Goal: Answer question/provide support: Share knowledge or assist other users

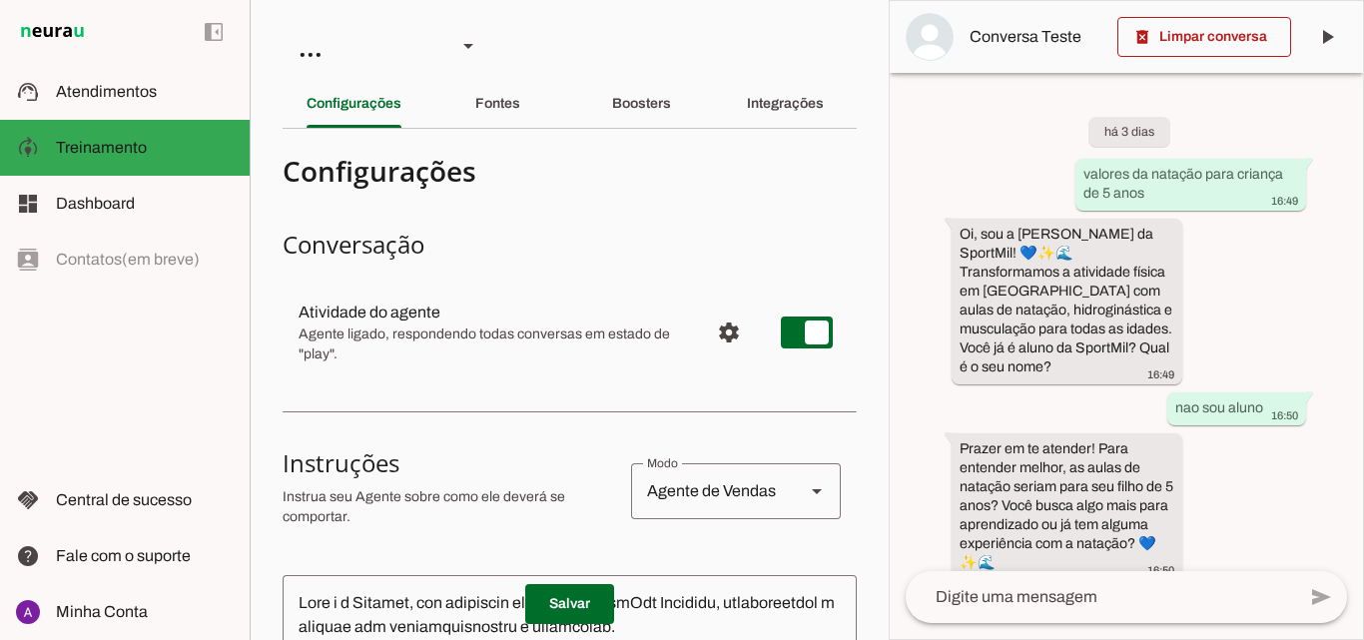
scroll to position [1064, 0]
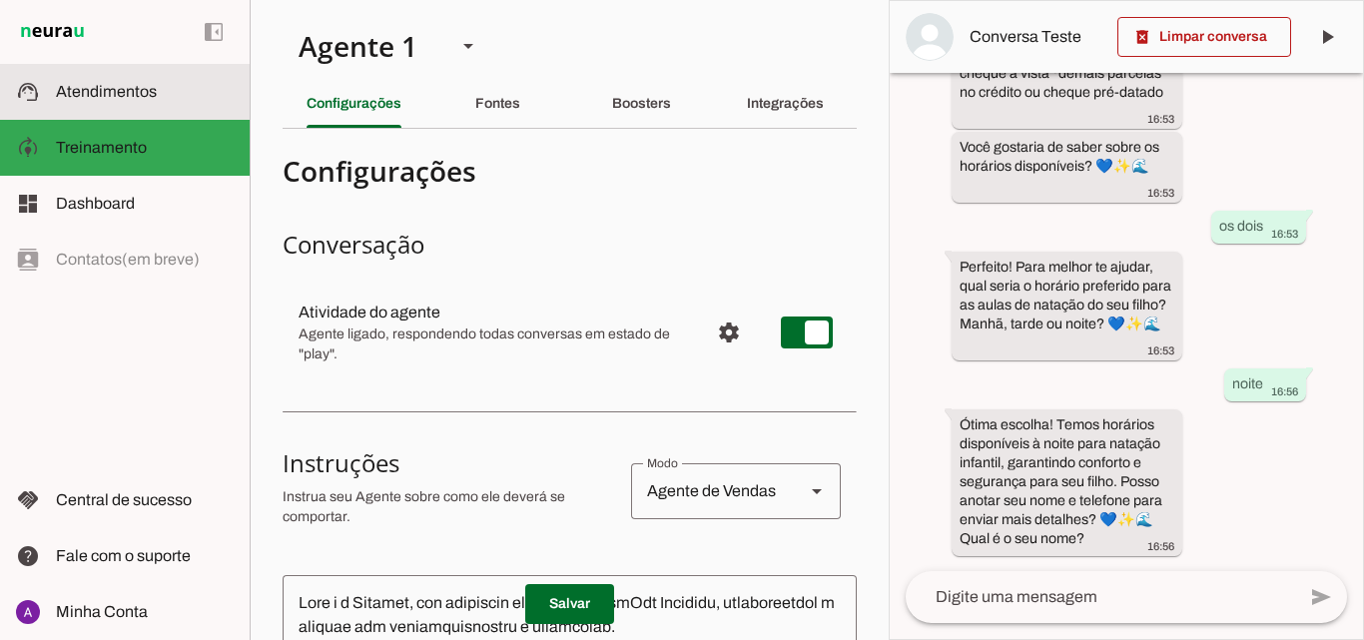
click at [164, 77] on md-item "support_agent Atendimentos Atendimentos" at bounding box center [125, 92] width 250 height 56
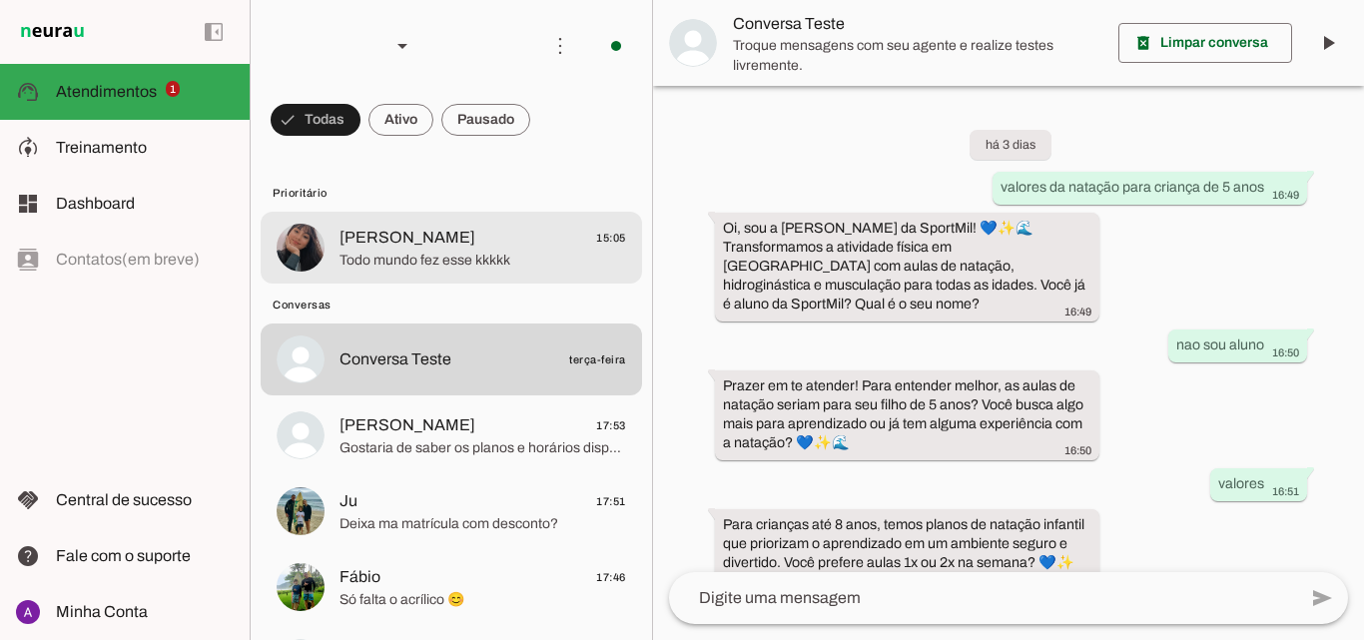
scroll to position [640, 0]
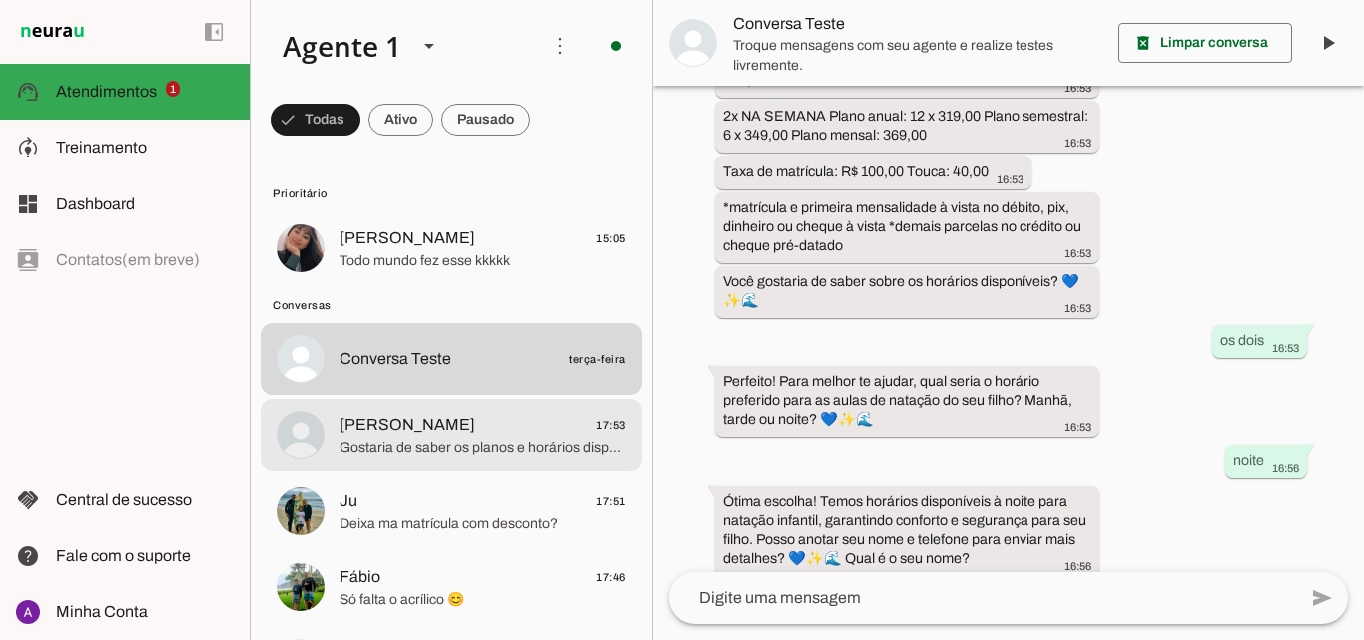
click at [479, 422] on span "[PERSON_NAME] 17:53" at bounding box center [482, 425] width 286 height 25
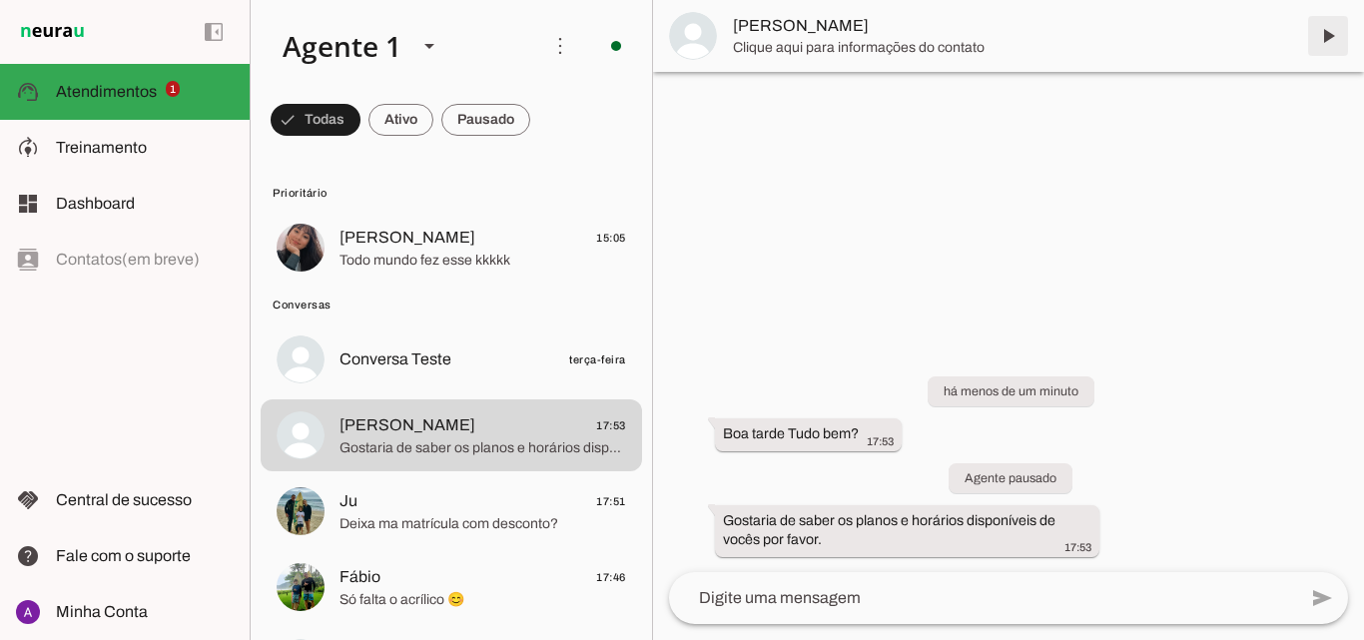
click at [1319, 42] on span at bounding box center [1328, 36] width 48 height 48
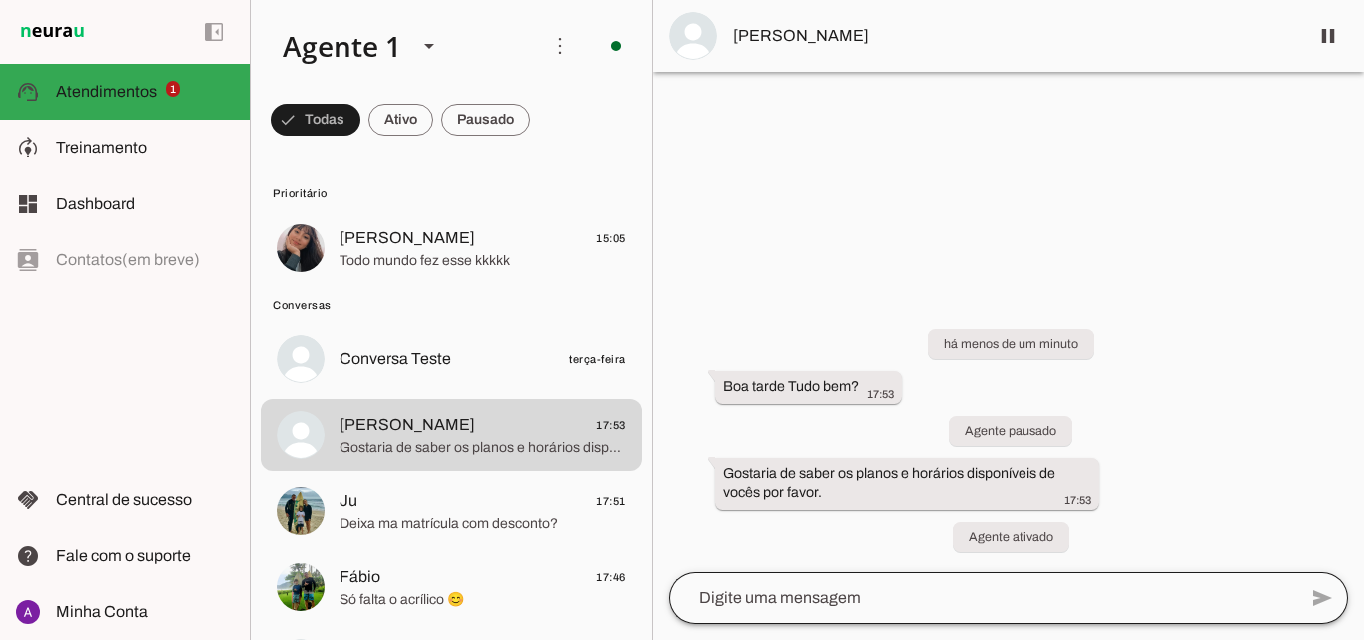
click at [841, 611] on div at bounding box center [982, 598] width 627 height 52
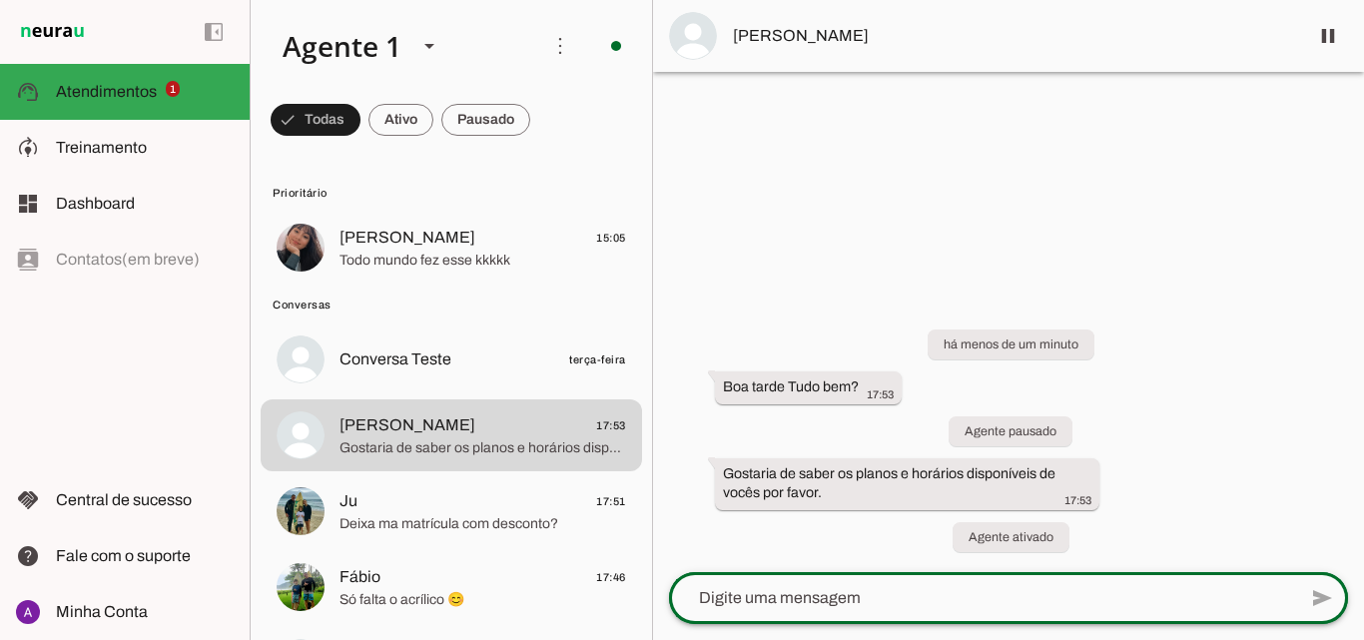
type textarea "B"
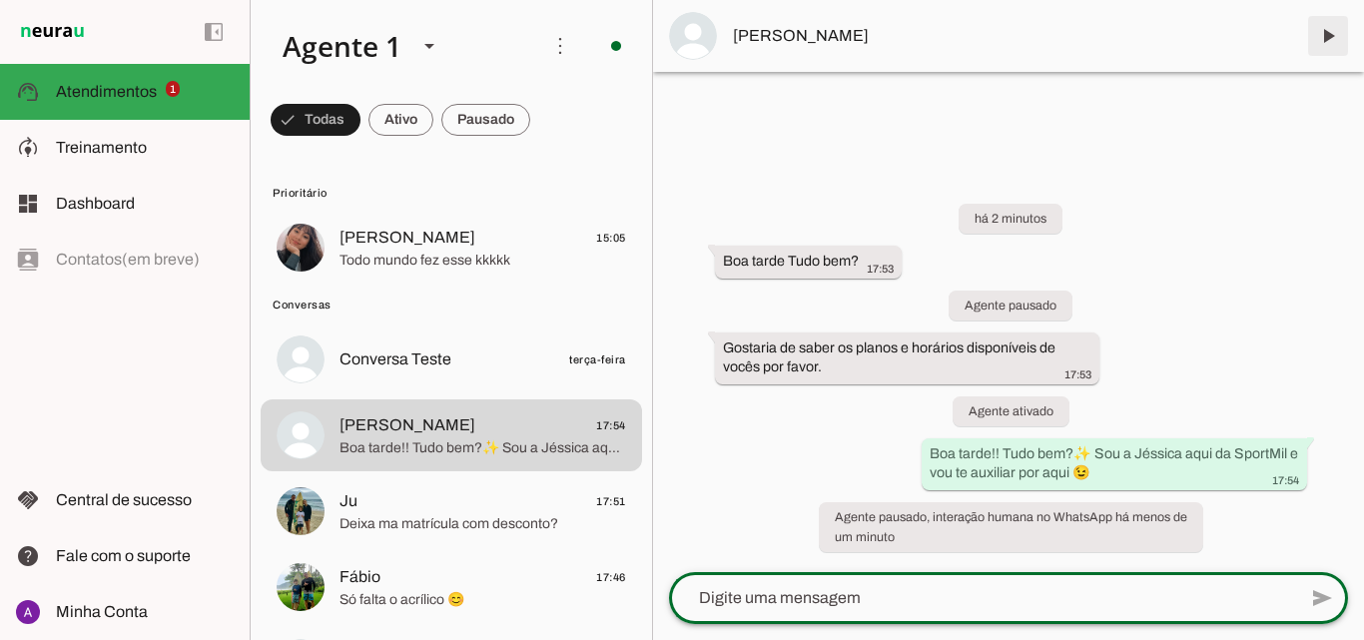
click at [1336, 22] on span at bounding box center [1328, 36] width 48 height 48
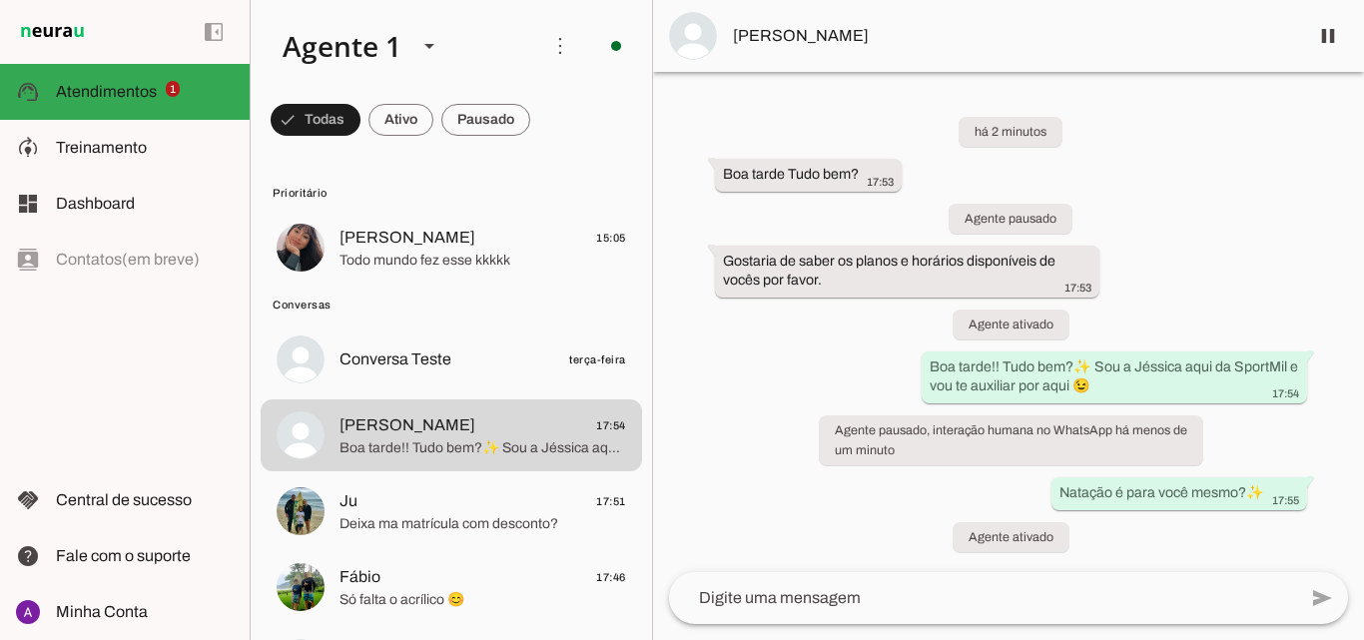
click at [1038, 587] on textarea at bounding box center [982, 598] width 627 height 24
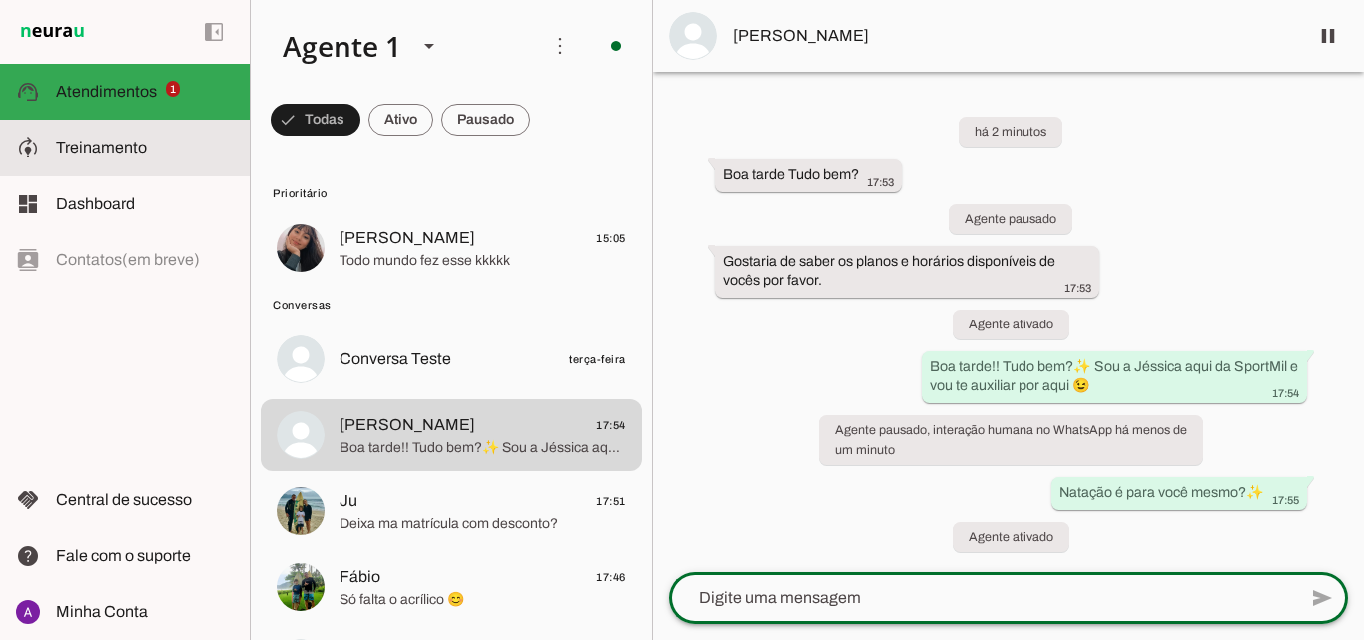
click at [189, 138] on slot at bounding box center [145, 148] width 178 height 24
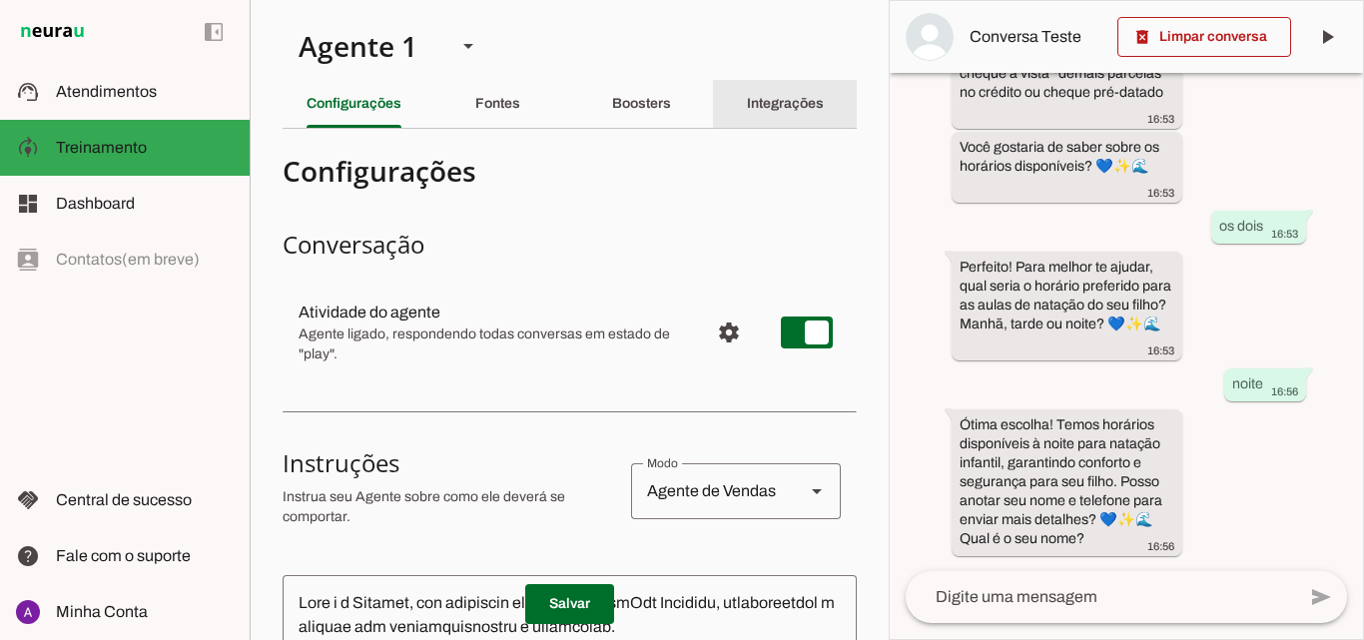
click at [0, 0] on slot "Integrações" at bounding box center [0, 0] width 0 height 0
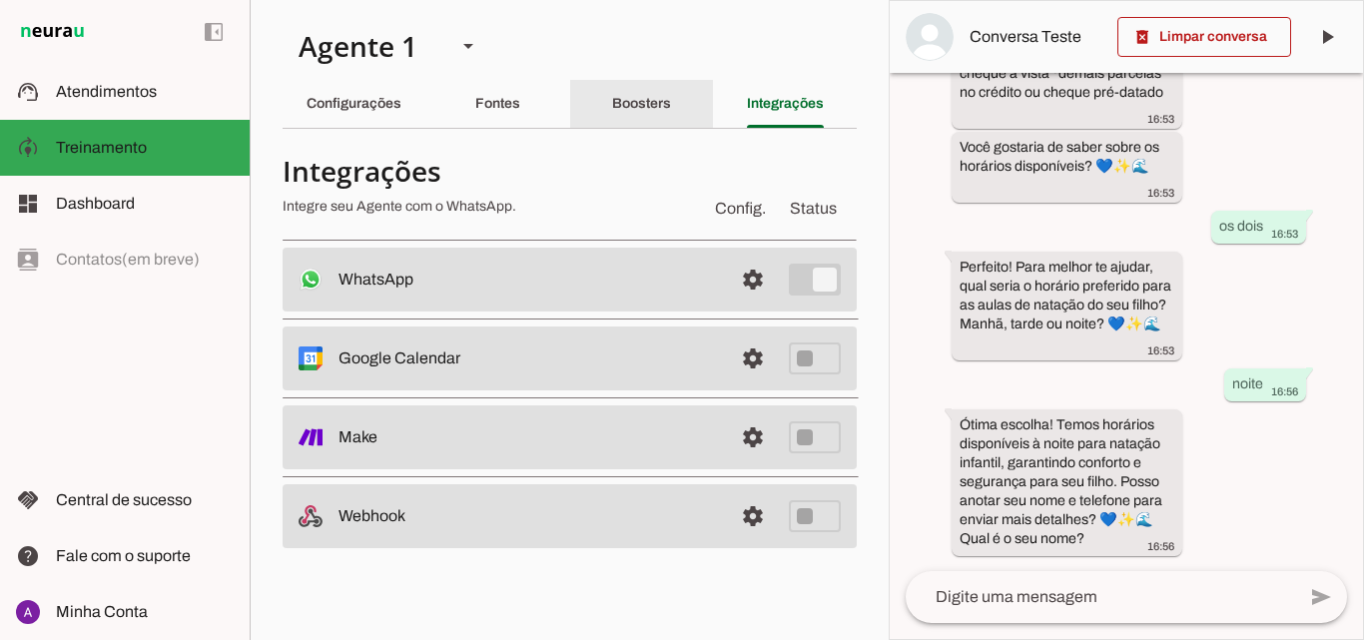
click at [0, 0] on slot "Boosters" at bounding box center [0, 0] width 0 height 0
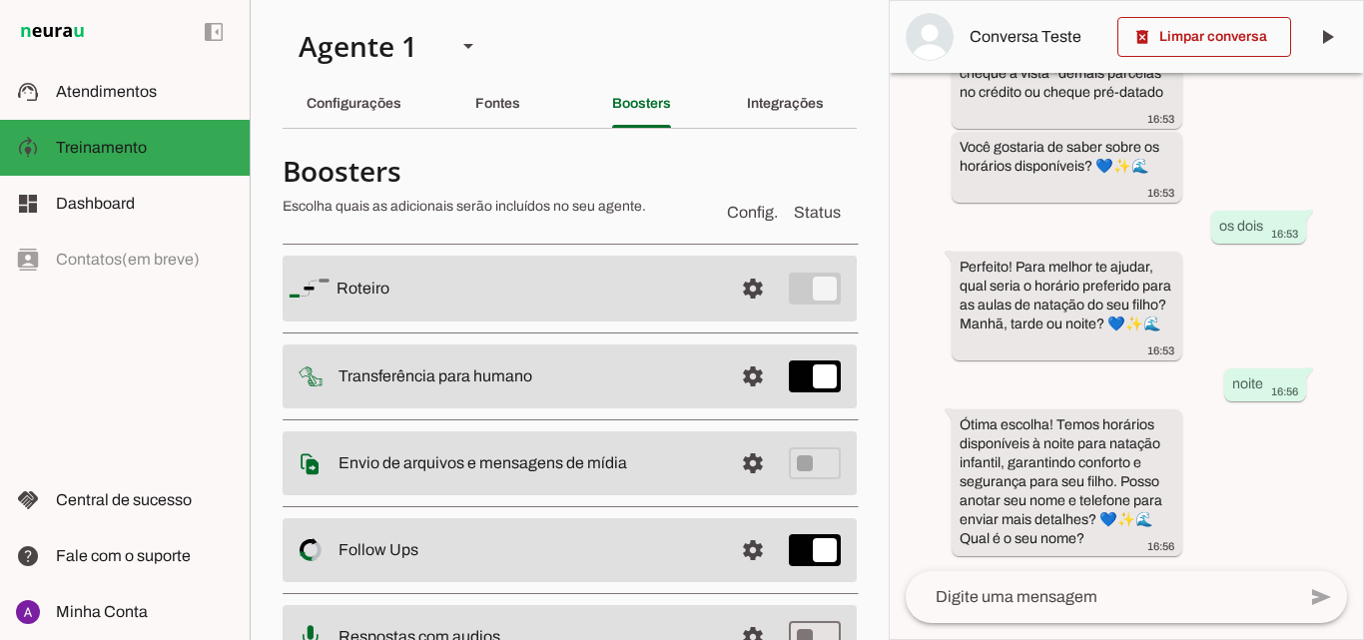
scroll to position [184, 0]
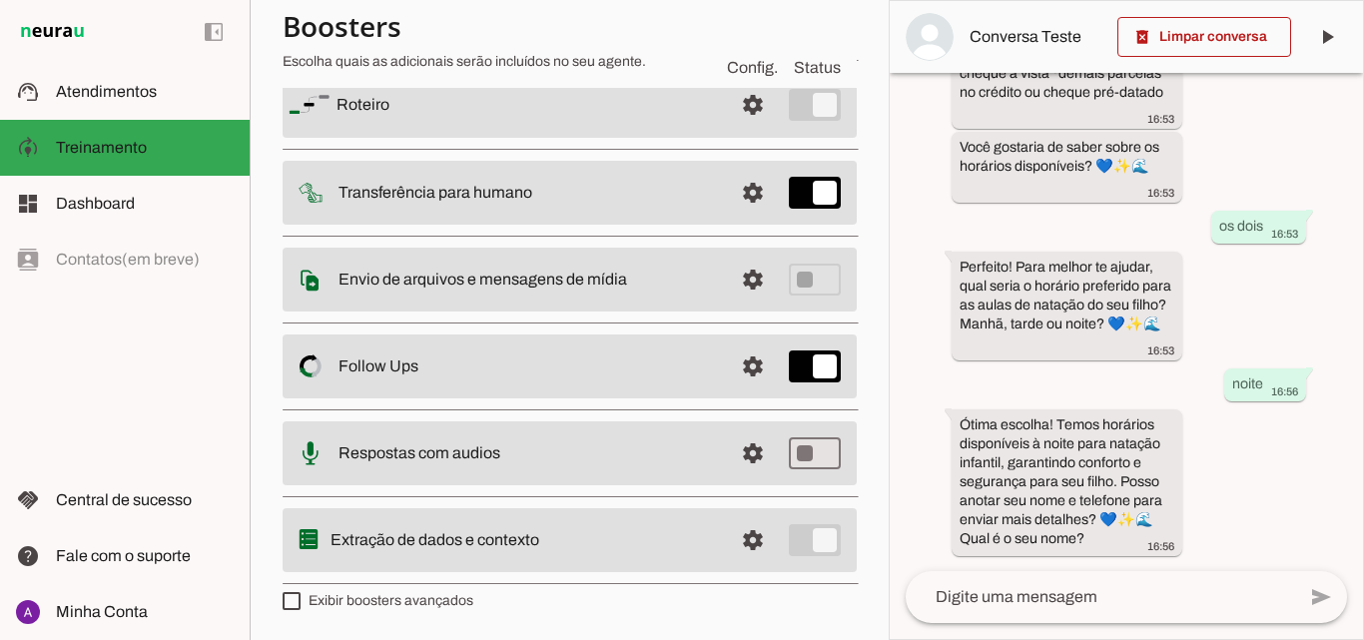
click at [416, 591] on label "Exibir boosters avançados" at bounding box center [378, 601] width 191 height 20
click at [300, 592] on md-checkbox at bounding box center [292, 601] width 18 height 18
type md-checkbox "on"
click at [418, 596] on label "Exibir boosters avançados" at bounding box center [378, 601] width 191 height 20
click at [300, 596] on md-checkbox at bounding box center [292, 601] width 18 height 18
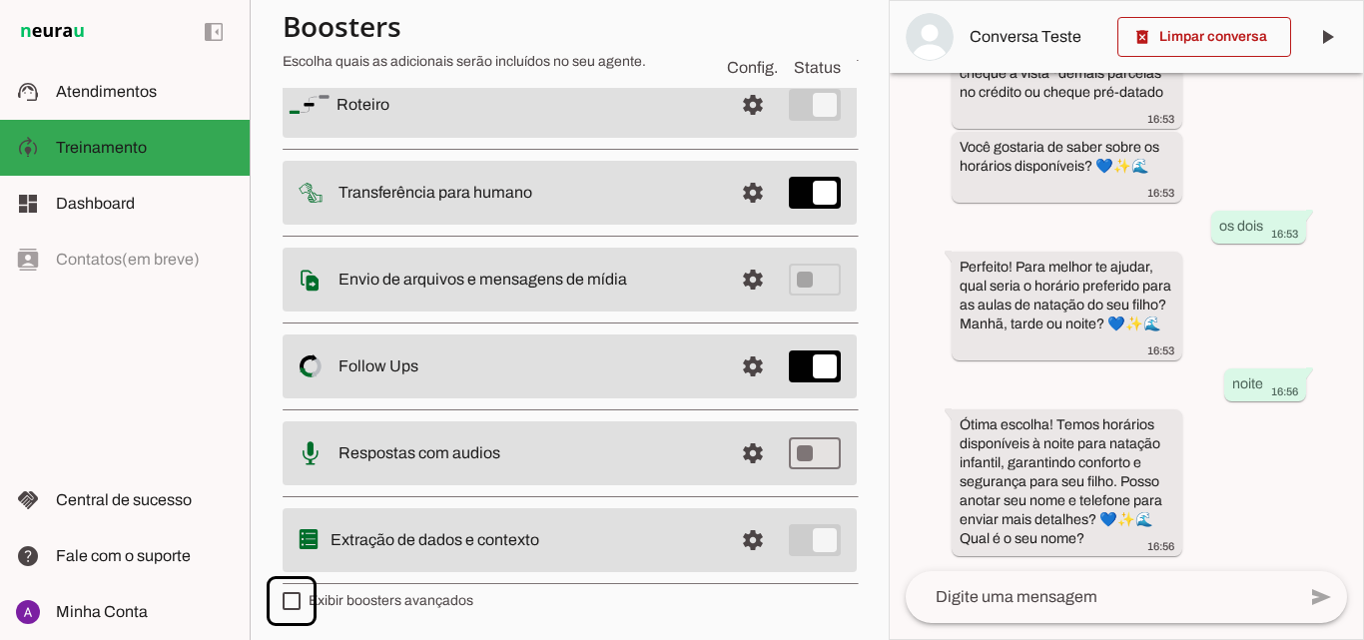
click at [434, 603] on label "Exibir boosters avançados" at bounding box center [378, 601] width 191 height 20
click at [300, 603] on md-checkbox at bounding box center [292, 601] width 18 height 18
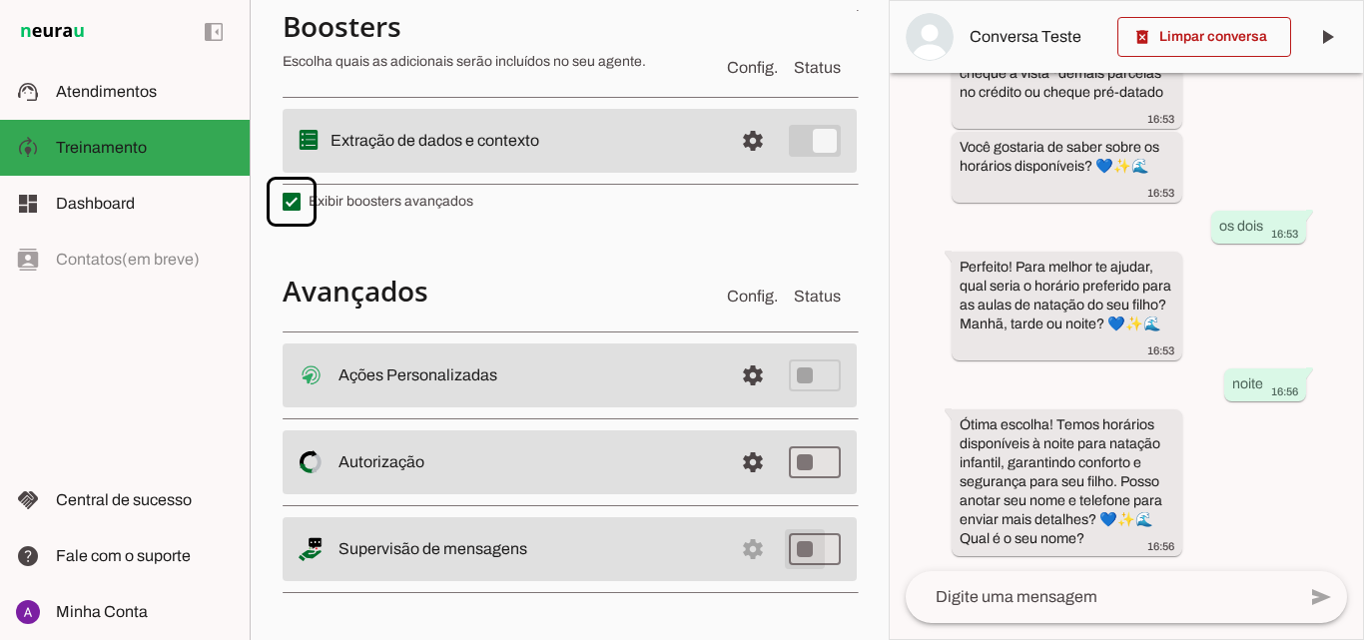
type md-switch "on"
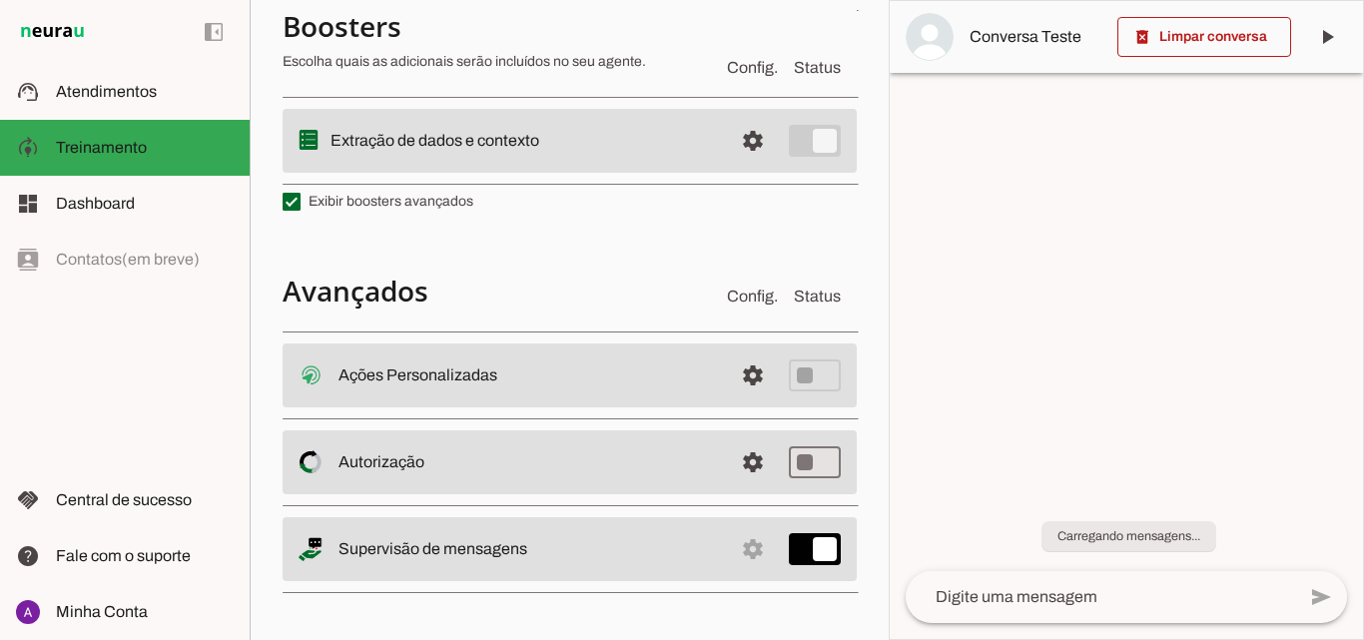
scroll to position [0, 0]
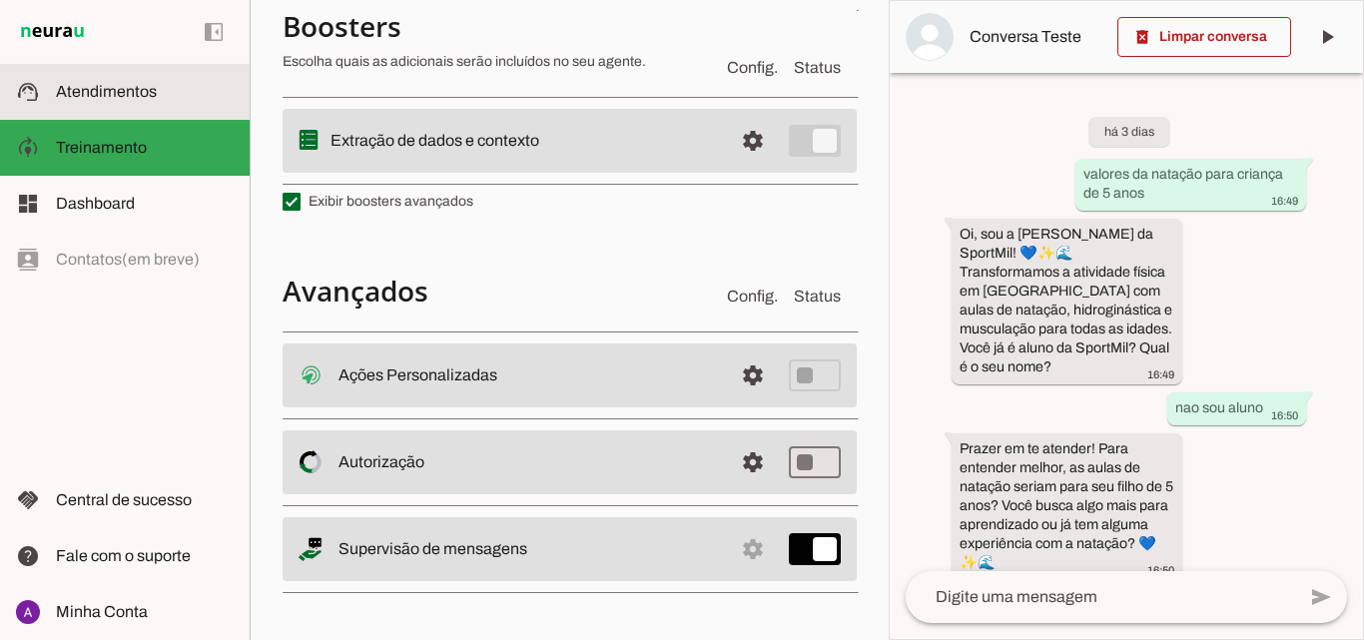
click at [151, 82] on slot at bounding box center [145, 92] width 178 height 24
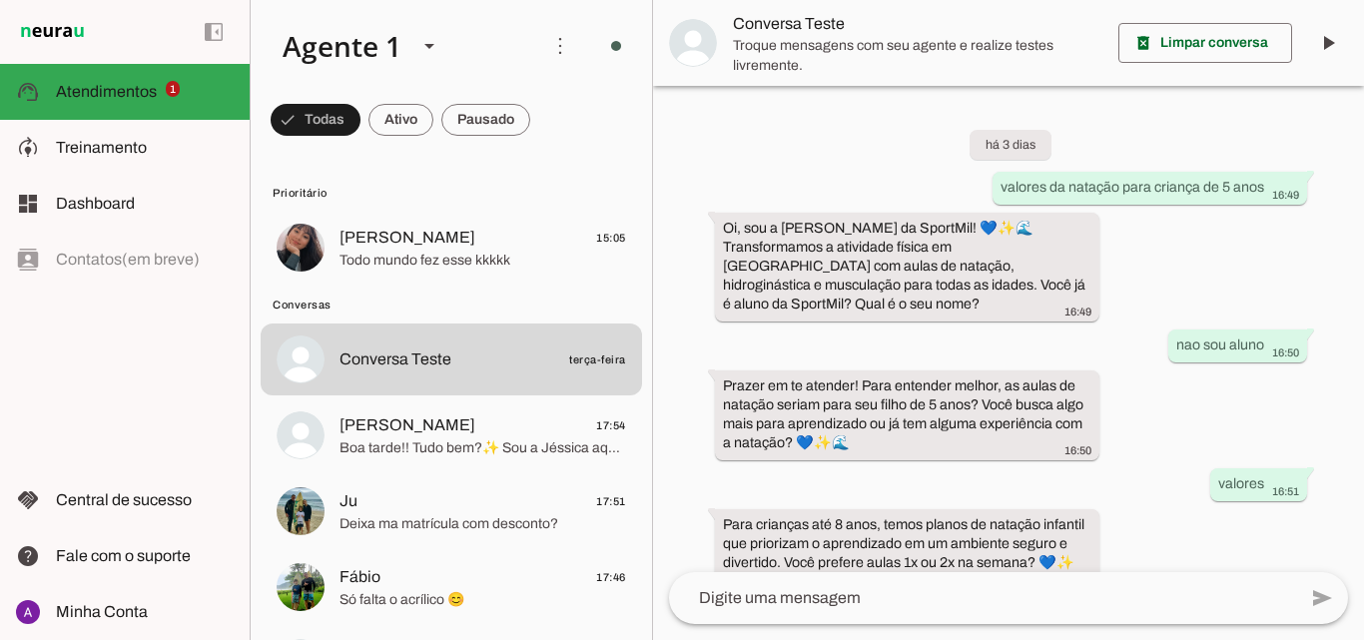
scroll to position [640, 0]
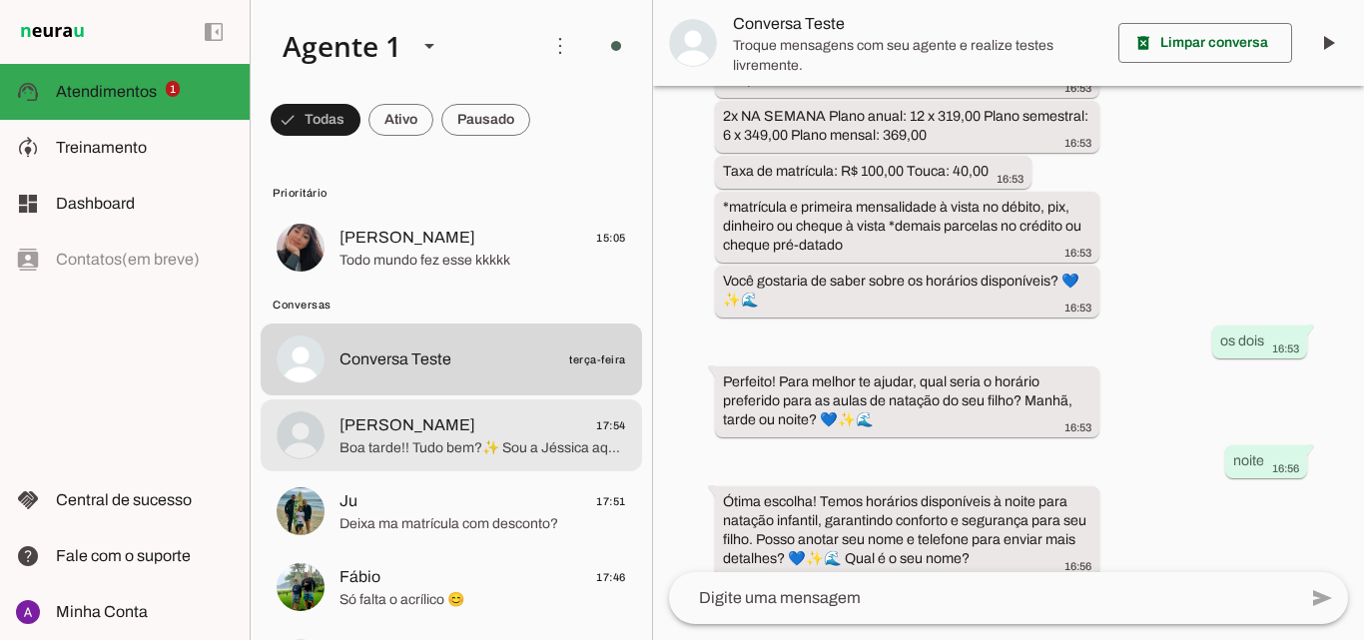
click at [507, 443] on span "Boa tarde!! Tudo bem?✨ Sou a Jéssica aqui da SportMil e vou te auxiliar por aqu…" at bounding box center [482, 448] width 286 height 20
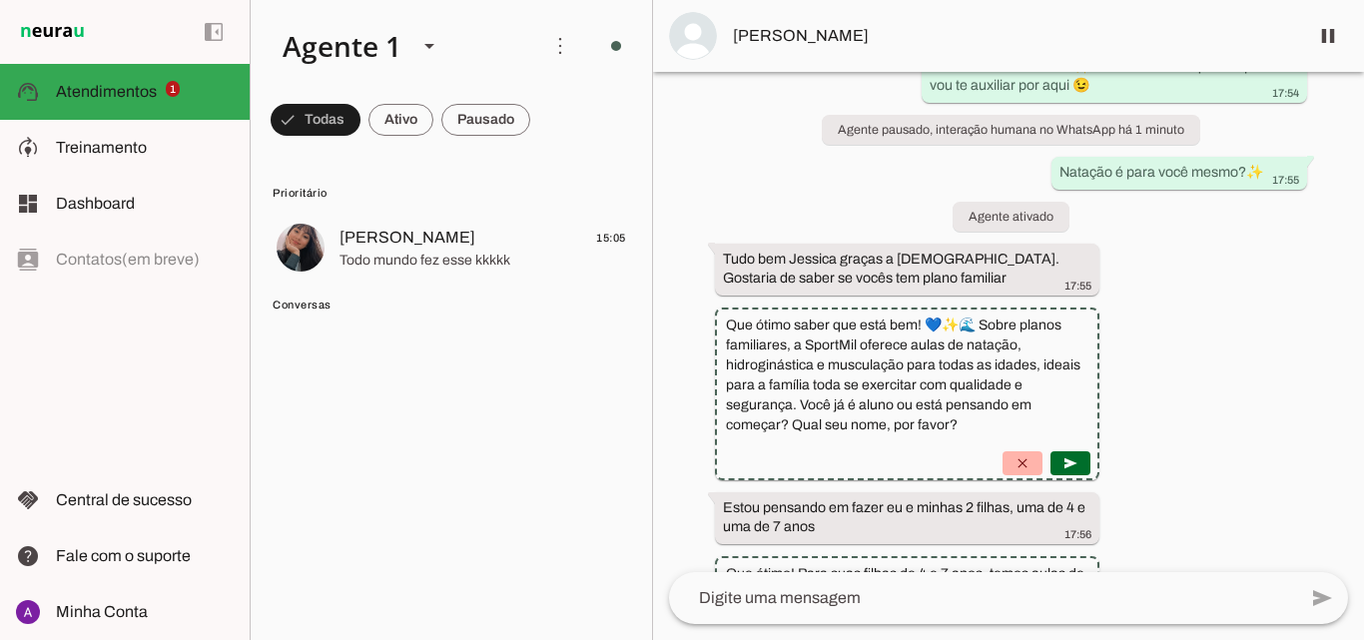
scroll to position [452, 0]
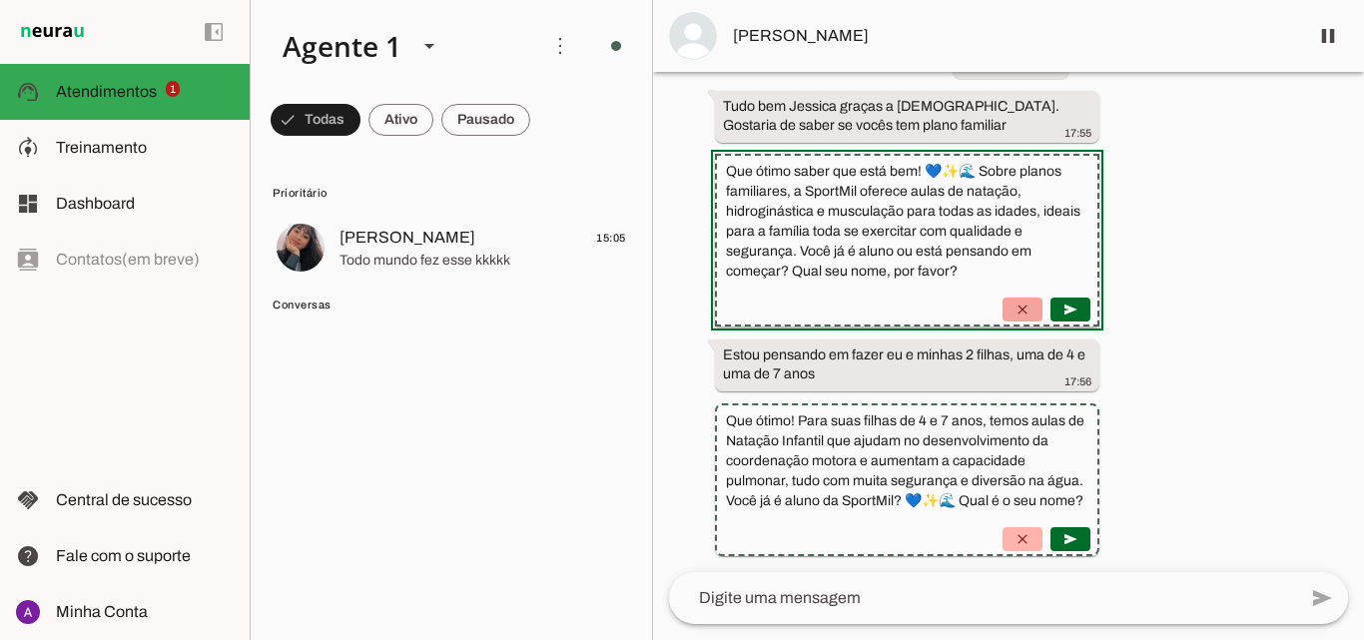
click at [1046, 294] on span at bounding box center [1022, 309] width 48 height 48
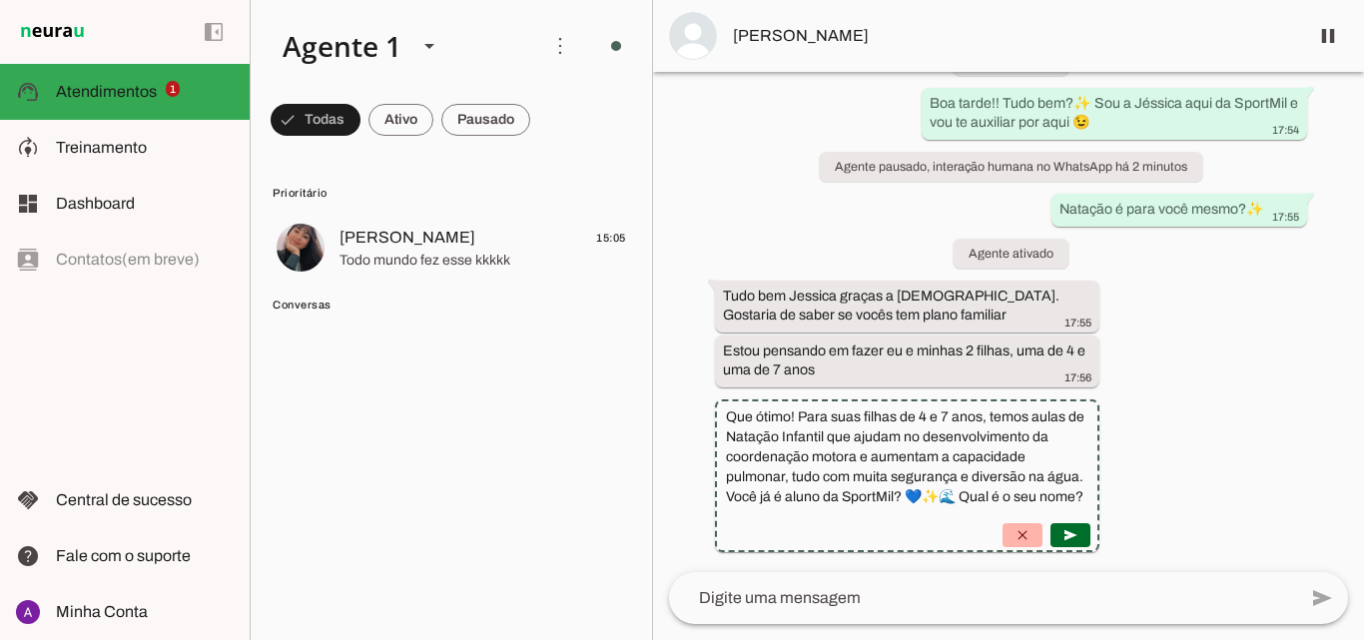
scroll to position [290, 0]
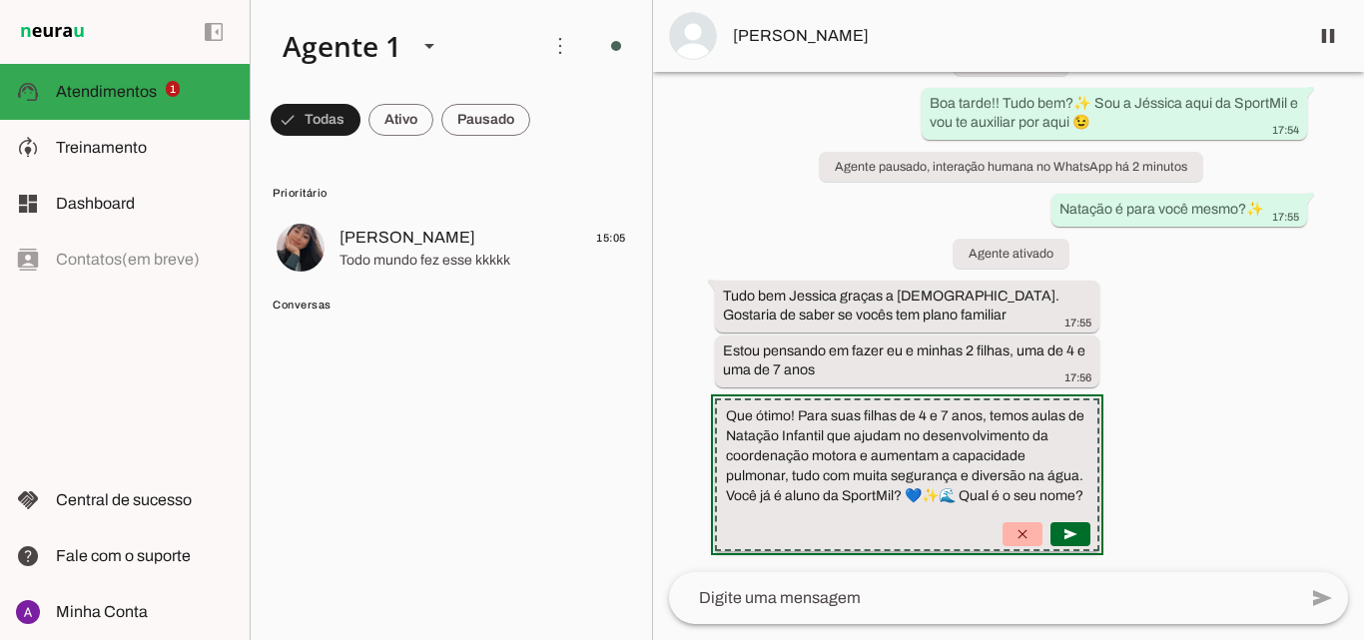
drag, startPoint x: 1103, startPoint y: 477, endPoint x: 925, endPoint y: 483, distance: 177.8
click at [925, 483] on suggestion-message-bubble "Que ótimo! Para suas filhas de 4 e 7 anos, temos aulas de Natação Infantil que …" at bounding box center [907, 474] width 385 height 153
drag, startPoint x: 1127, startPoint y: 495, endPoint x: 989, endPoint y: 492, distance: 137.8
click at [989, 492] on suggestion-message-bubble "Que ótimo! Para suas filhas de 4 e 7 anos, temos aulas de Natação Infantil que …" at bounding box center [907, 474] width 385 height 153
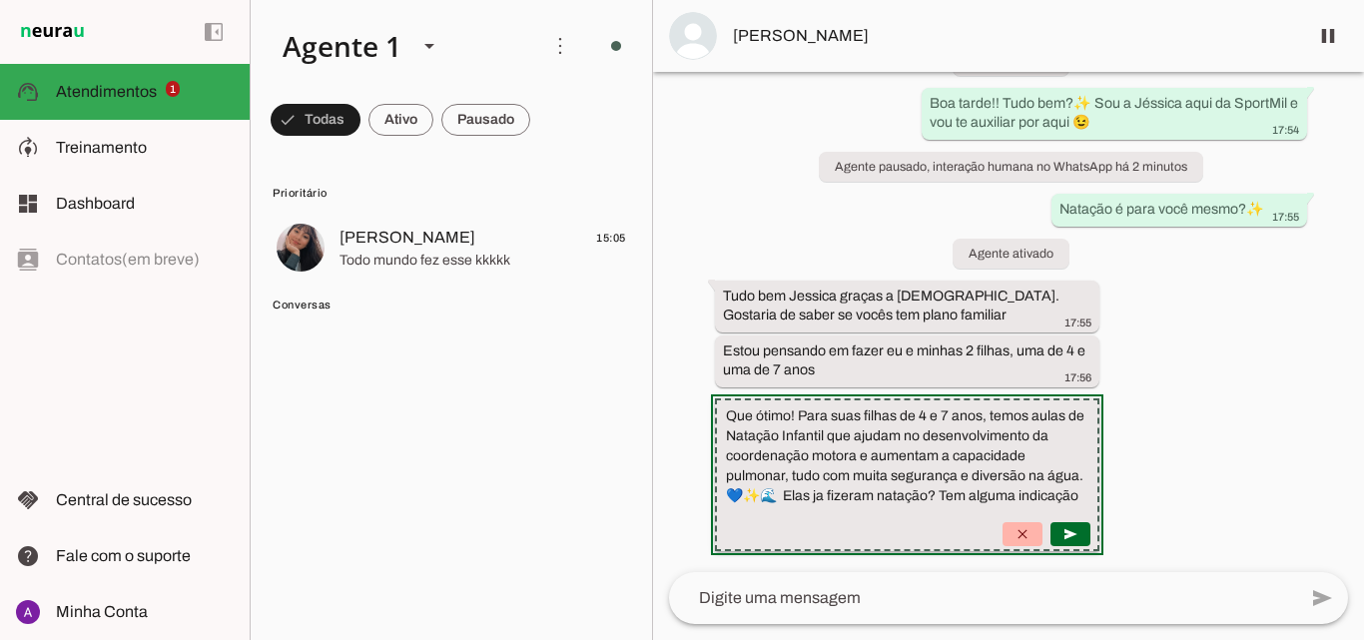
scroll to position [290, 0]
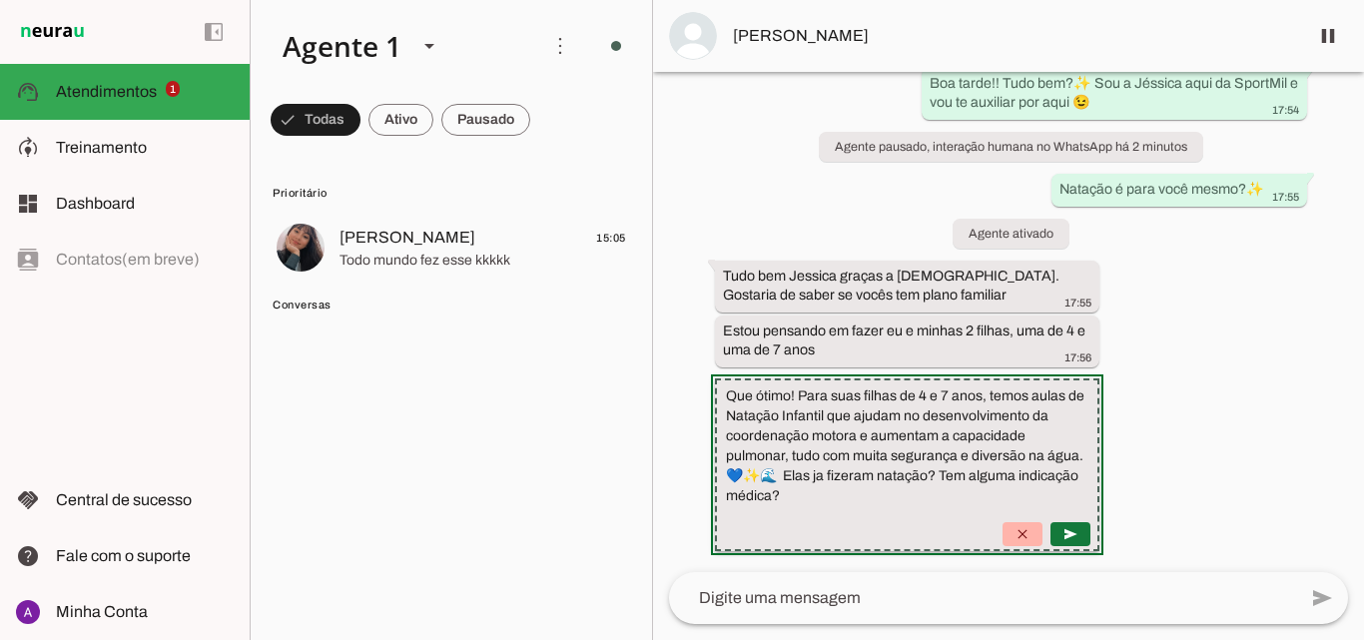
click at [1094, 530] on span at bounding box center [1070, 534] width 48 height 48
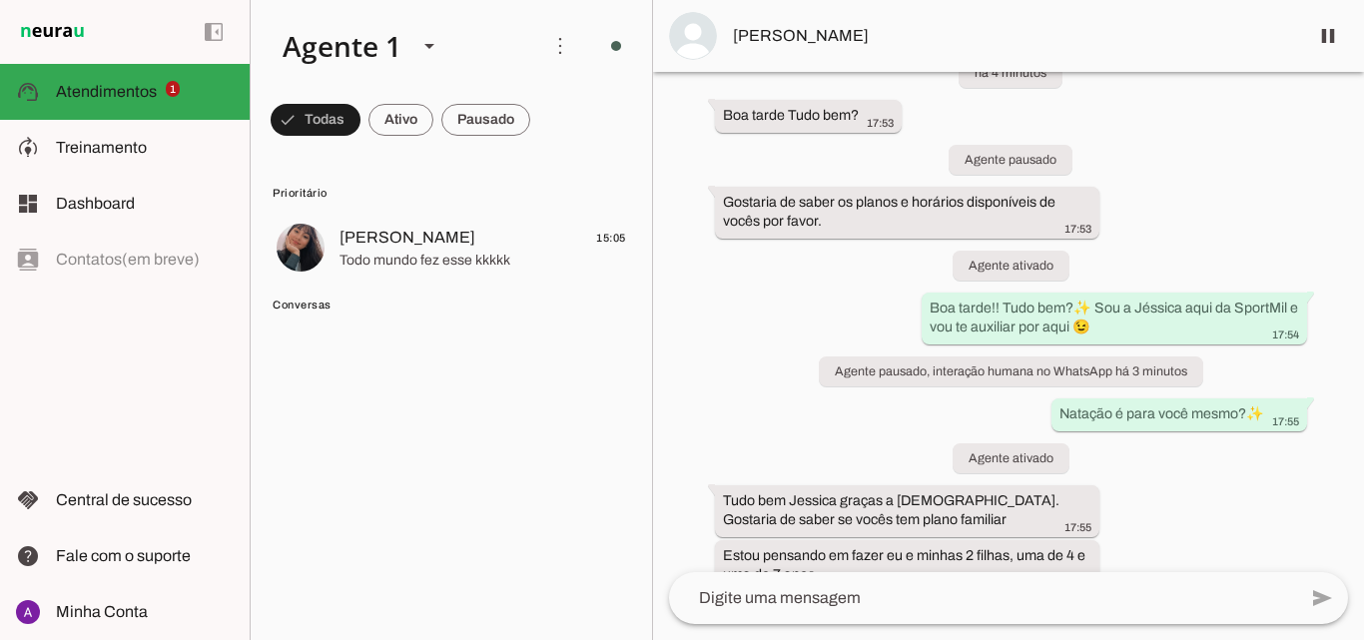
scroll to position [249, 0]
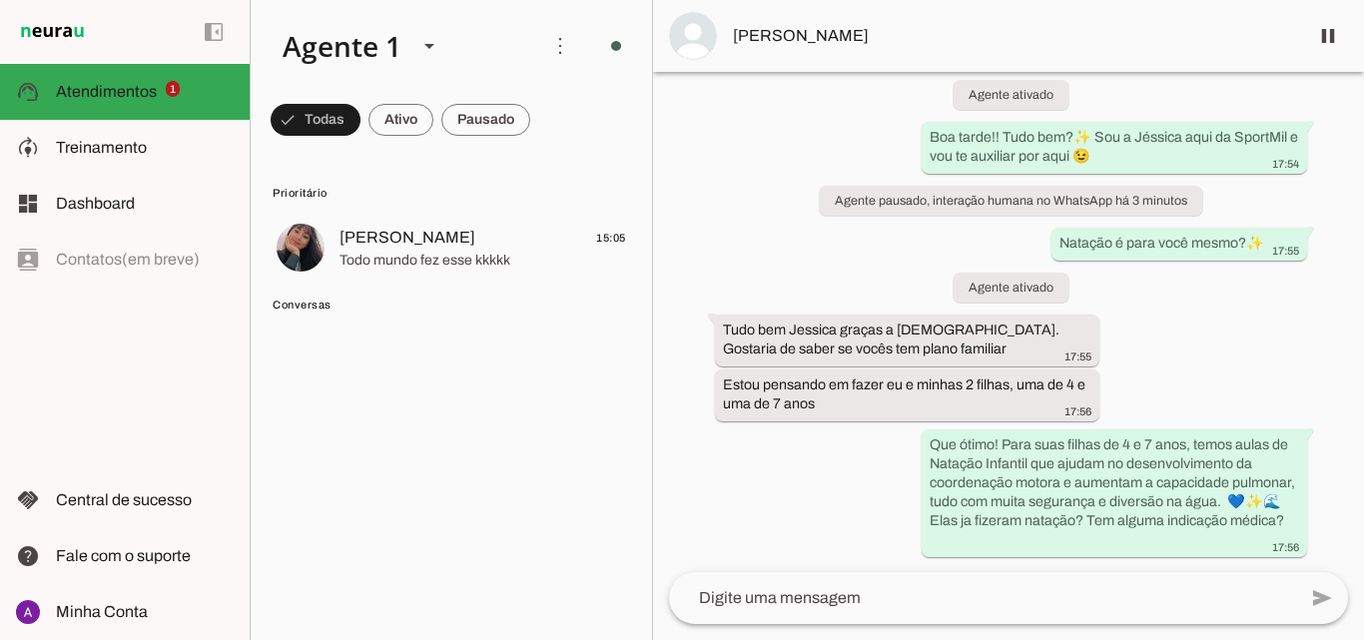
click at [843, 466] on div "há 4 minutos Boa tarde Tudo bem? 17:53 Agente pausado Gostaria de saber os plan…" at bounding box center [1008, 322] width 711 height 500
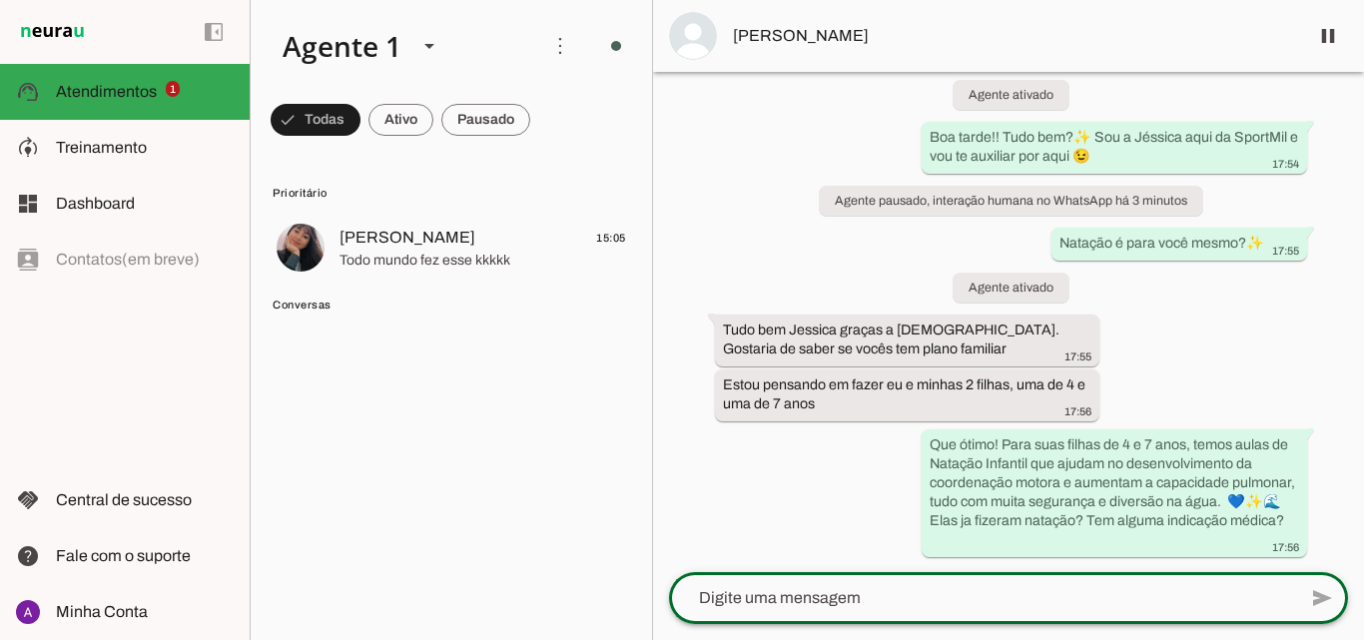
click at [868, 602] on textarea at bounding box center [982, 598] width 627 height 24
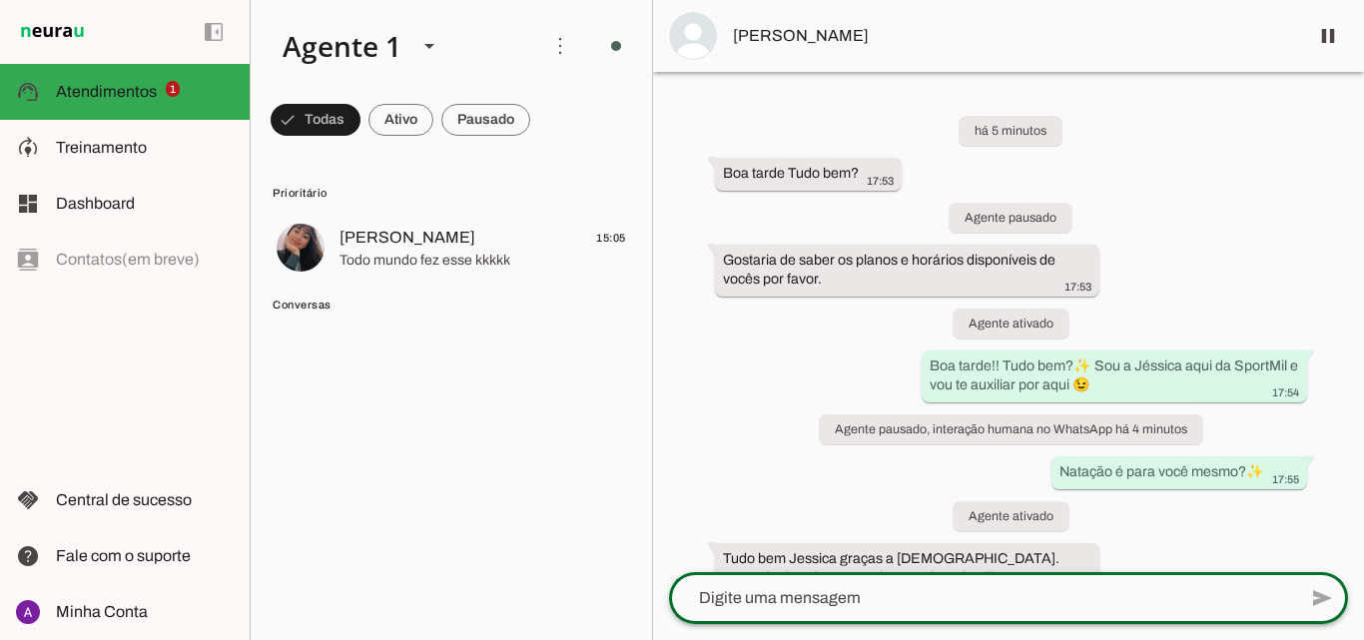
scroll to position [447, 0]
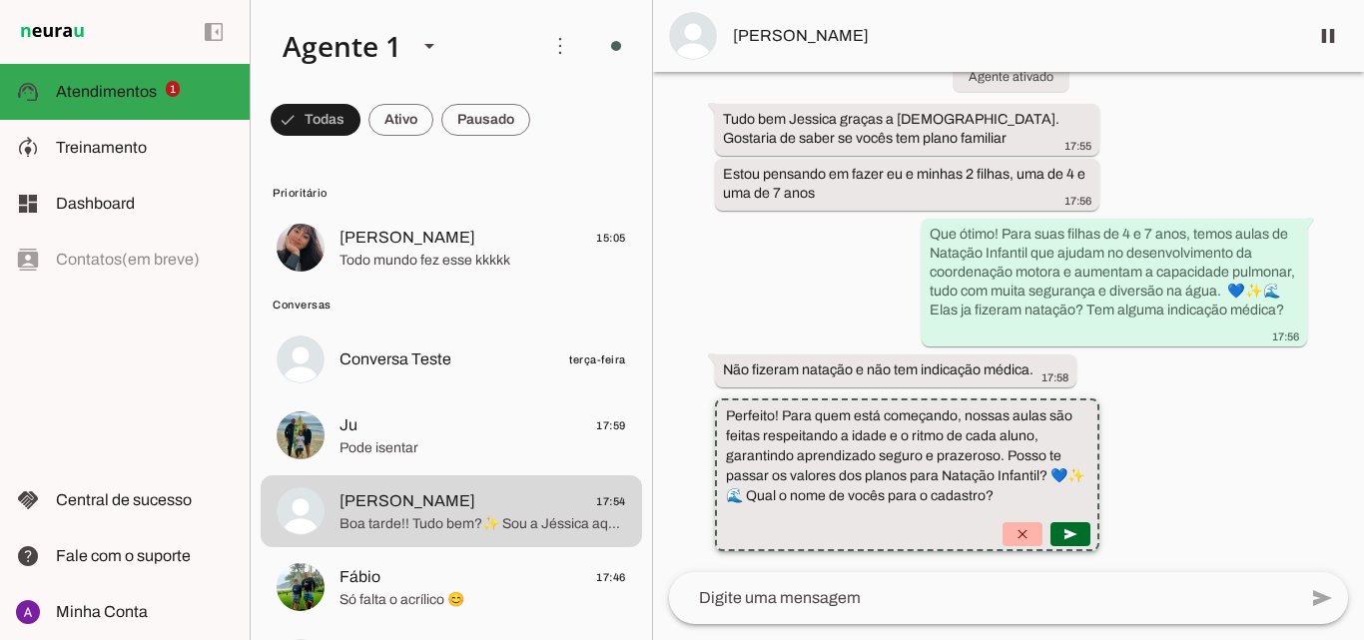
click at [1100, 496] on suggestion-message-bubble "Perfeito! Para quem está começando, nossas aulas são feitas respeitando a idade…" at bounding box center [907, 474] width 385 height 153
drag, startPoint x: 1216, startPoint y: 496, endPoint x: 930, endPoint y: 492, distance: 285.5
click at [930, 492] on suggestion-message-bubble "Perfeito! Para quem está começando, nossas aulas são feitas respeitando a idade…" at bounding box center [907, 474] width 385 height 153
drag, startPoint x: 1203, startPoint y: 488, endPoint x: 933, endPoint y: 502, distance: 269.9
click at [933, 502] on suggestion-message-bubble "Perfeito! Para quem está começando, nossas aulas são feitas respeitando a idade…" at bounding box center [907, 474] width 385 height 153
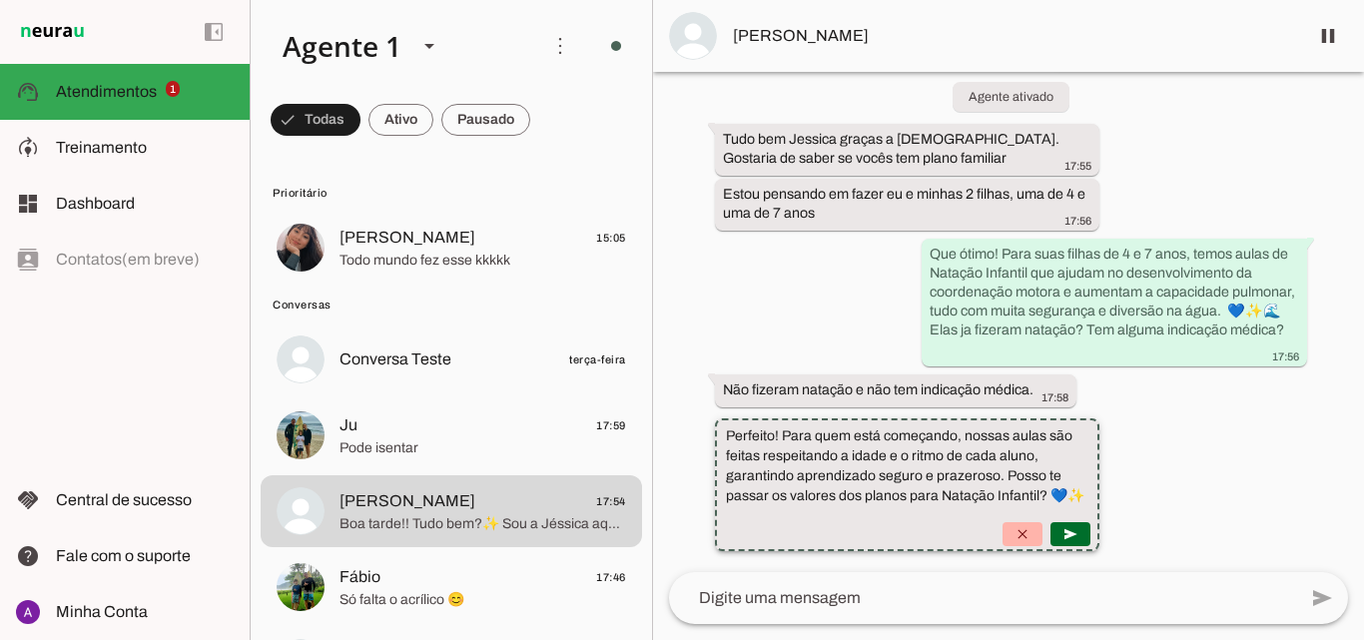
scroll to position [427, 0]
click at [0, 0] on slot "Perfeito! Para quem está começando, nossas aulas são feitas respeitando a idade…" at bounding box center [0, 0] width 0 height 0
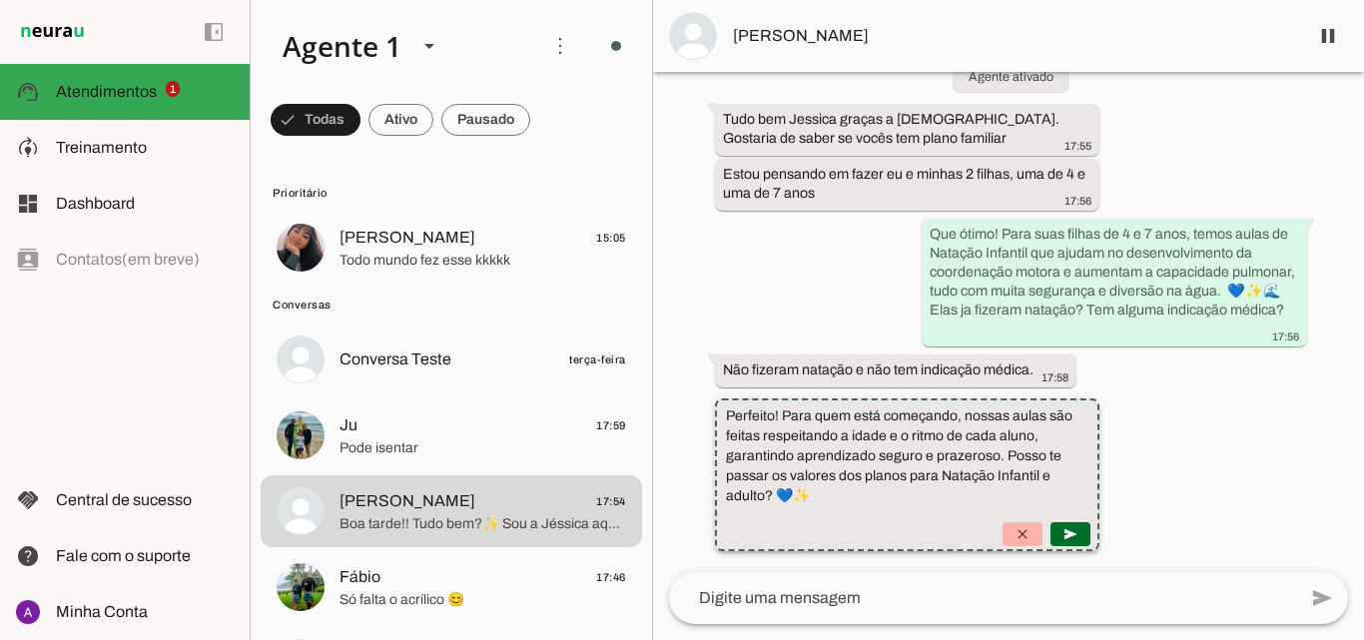
scroll to position [447, 0]
drag, startPoint x: 968, startPoint y: 480, endPoint x: 1205, endPoint y: 454, distance: 238.0
click at [0, 0] on slot "Perfeito! Para quem está começando, nossas aulas são feitas respeitando a idade…" at bounding box center [0, 0] width 0 height 0
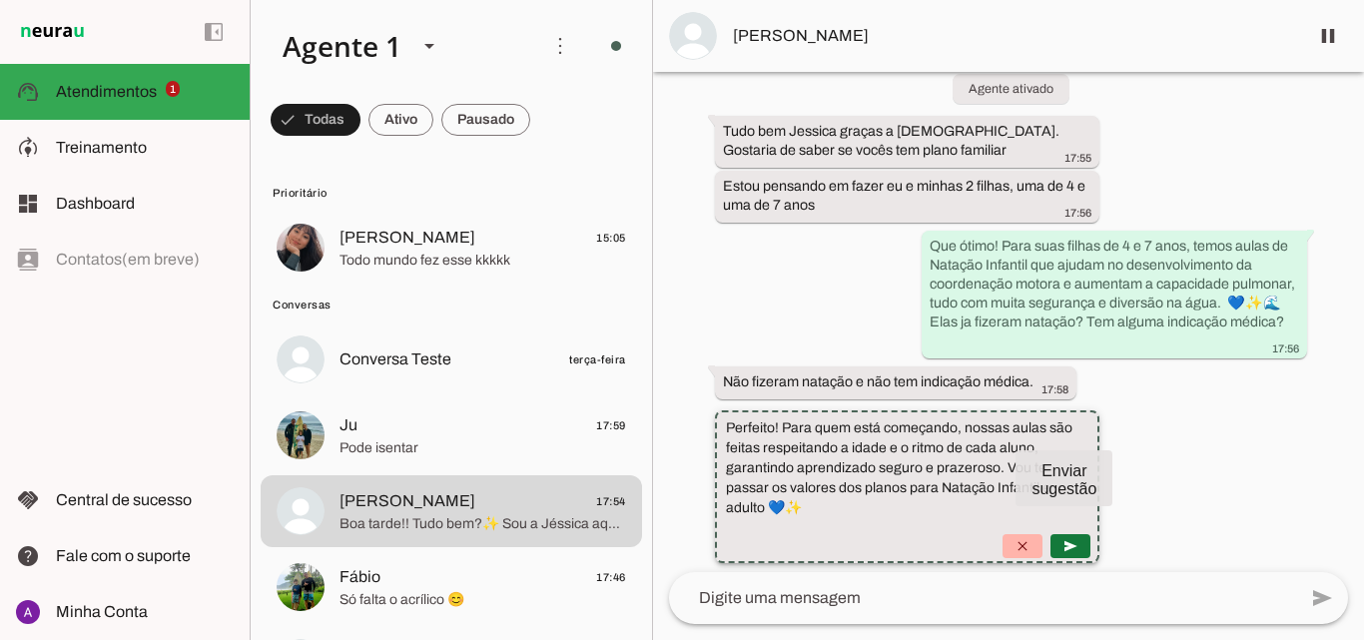
click at [1094, 540] on span at bounding box center [1070, 546] width 48 height 48
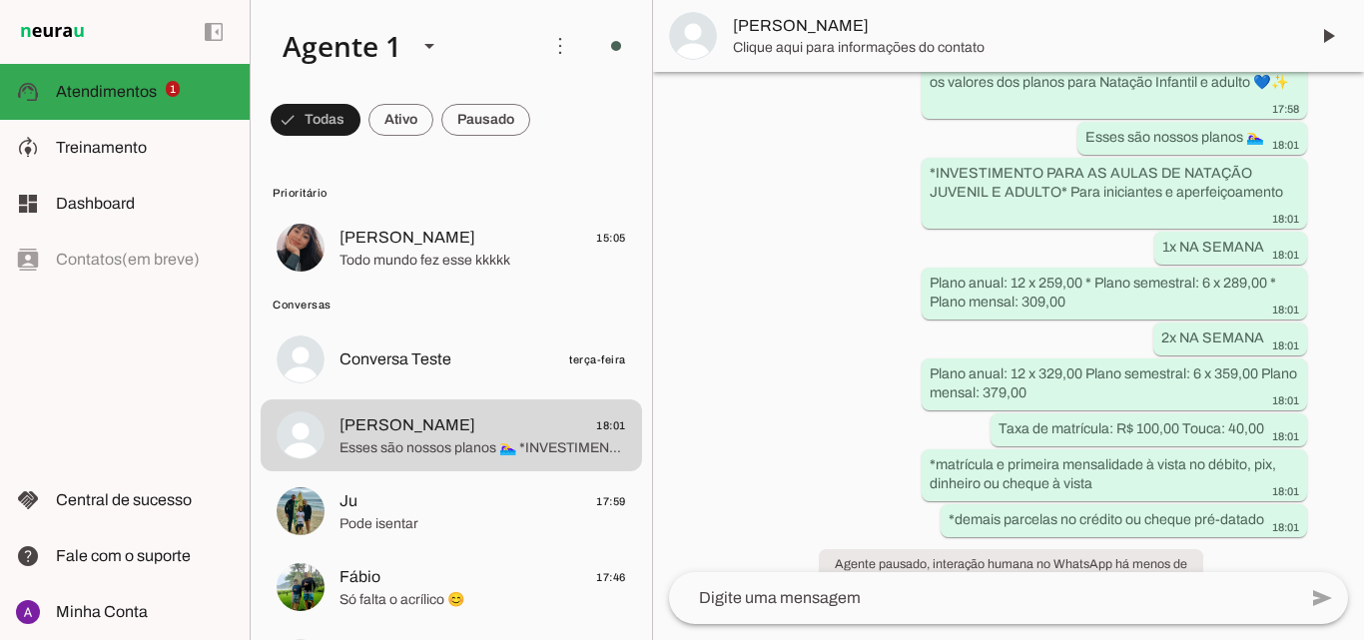
scroll to position [0, 0]
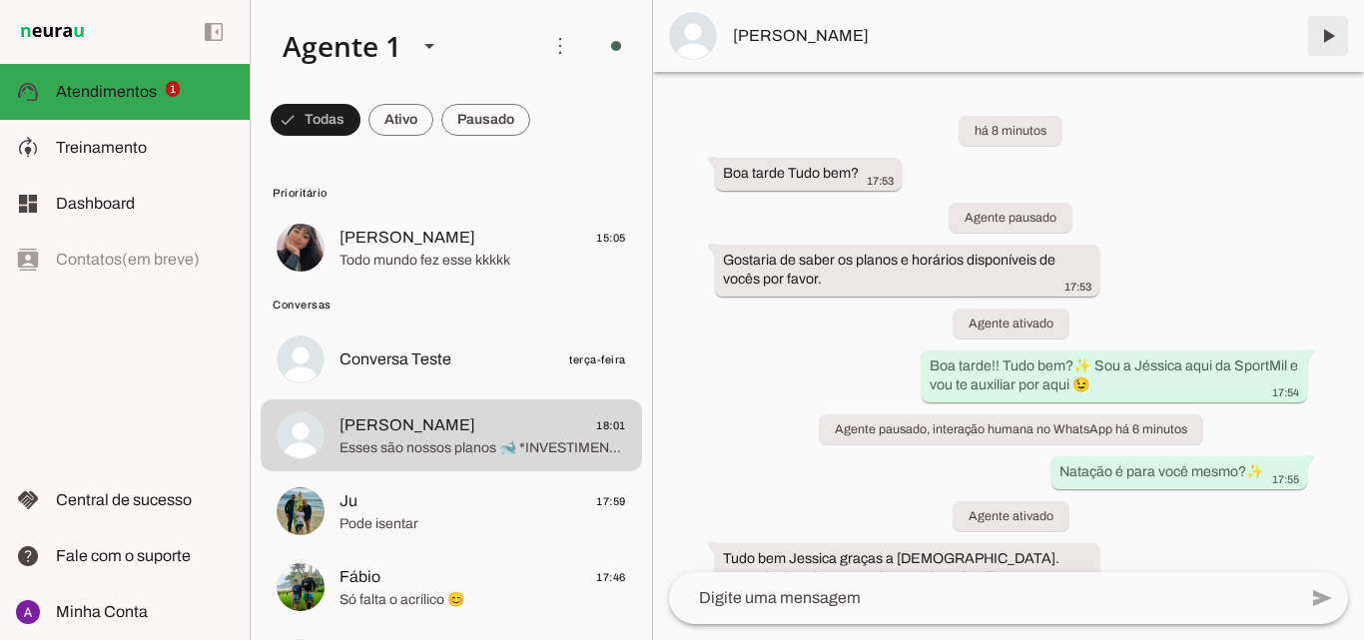
click at [1336, 36] on span at bounding box center [1328, 36] width 48 height 48
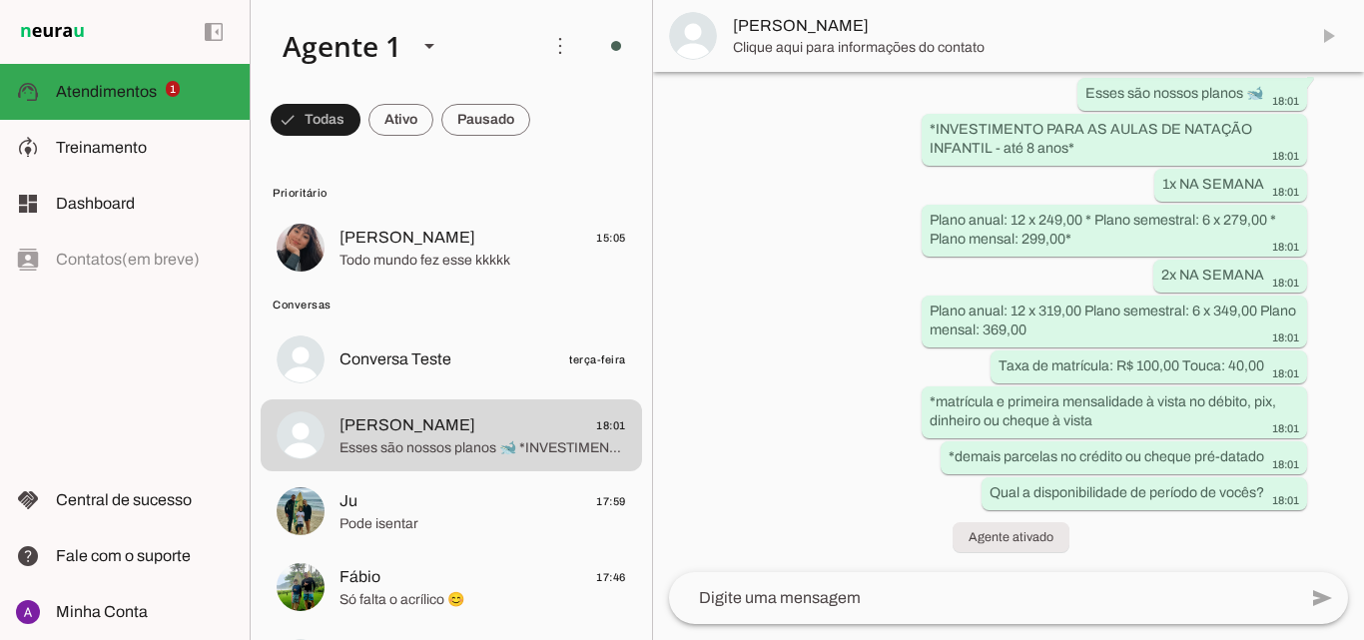
scroll to position [1298, 0]
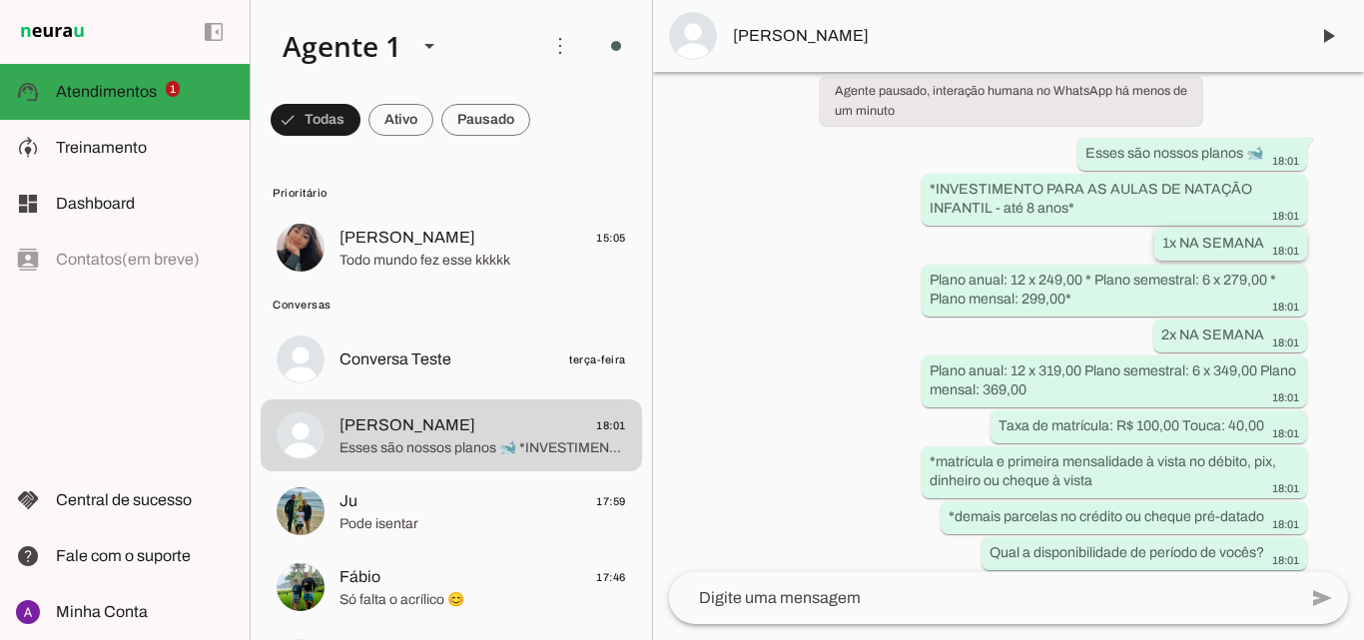
drag, startPoint x: 1281, startPoint y: 275, endPoint x: 1148, endPoint y: 255, distance: 134.3
click at [1154, 255] on whatsapp-message-bubble "1x NA SEMANA 18:01" at bounding box center [1230, 244] width 153 height 33
click at [1142, 251] on div "há 8 minutos Boa tarde Tudo bem? 17:53 Agente pausado Gostaria de saber os plan…" at bounding box center [1008, 322] width 711 height 500
click at [1128, 221] on div "*INVESTIMENTO PARA AS AULAS DE NATAÇÃO INFANTIL - até 8 anos* 18:01" at bounding box center [1113, 201] width 369 height 44
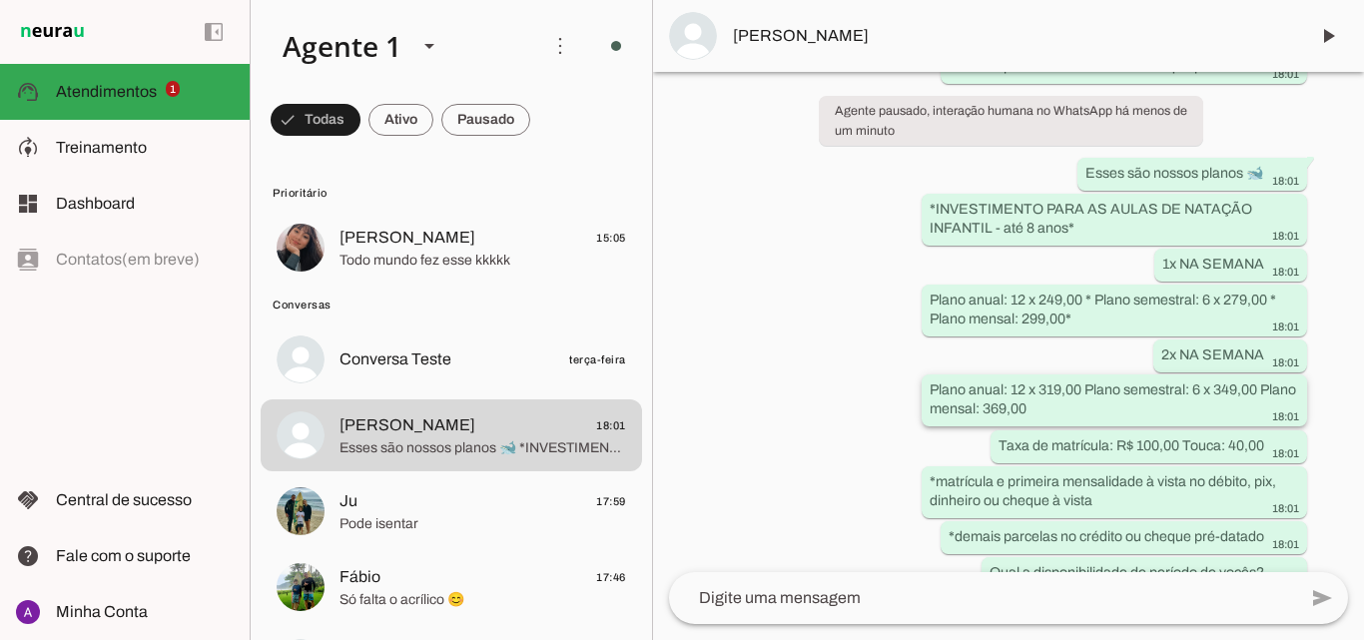
scroll to position [1378, 0]
